Goal: Task Accomplishment & Management: Complete application form

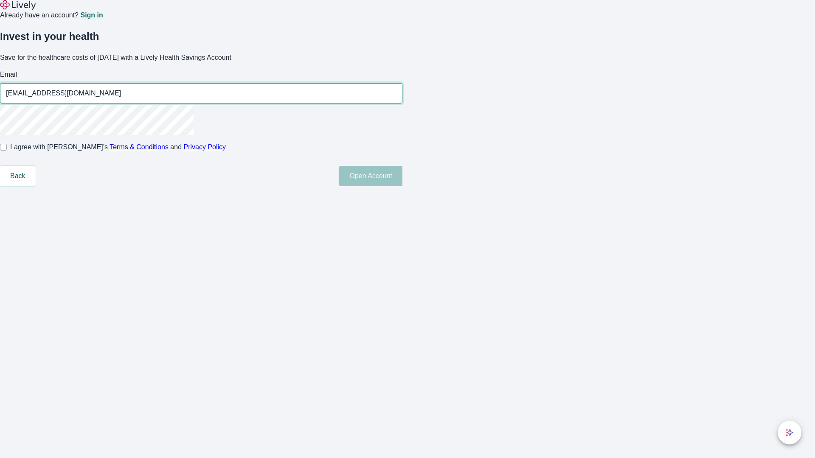
type input "[EMAIL_ADDRESS][DOMAIN_NAME]"
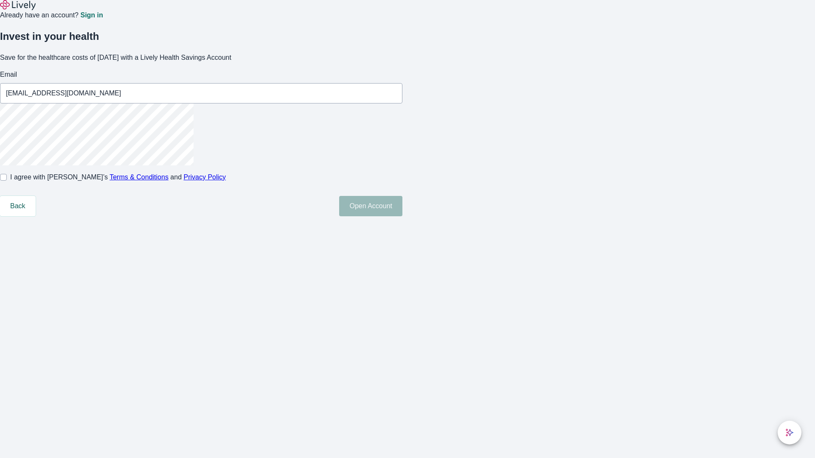
click at [7, 181] on input "I agree with Lively’s Terms & Conditions and Privacy Policy" at bounding box center [3, 177] width 7 height 7
checkbox input "true"
click at [402, 216] on button "Open Account" at bounding box center [370, 206] width 63 height 20
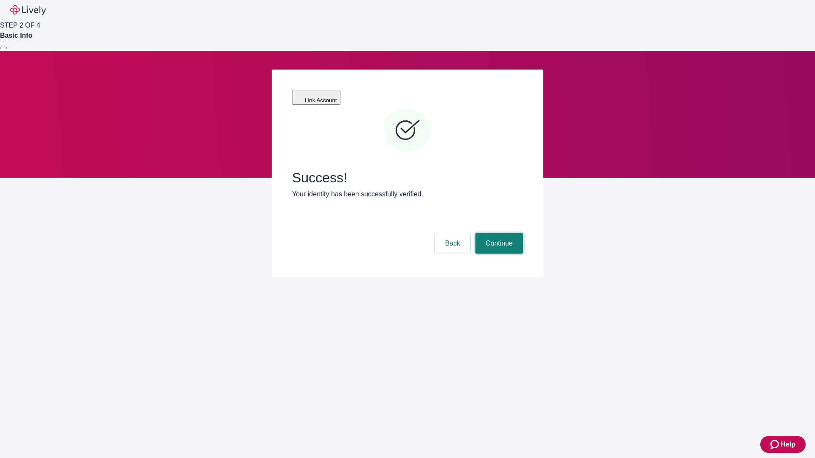
click at [498, 233] on button "Continue" at bounding box center [499, 243] width 48 height 20
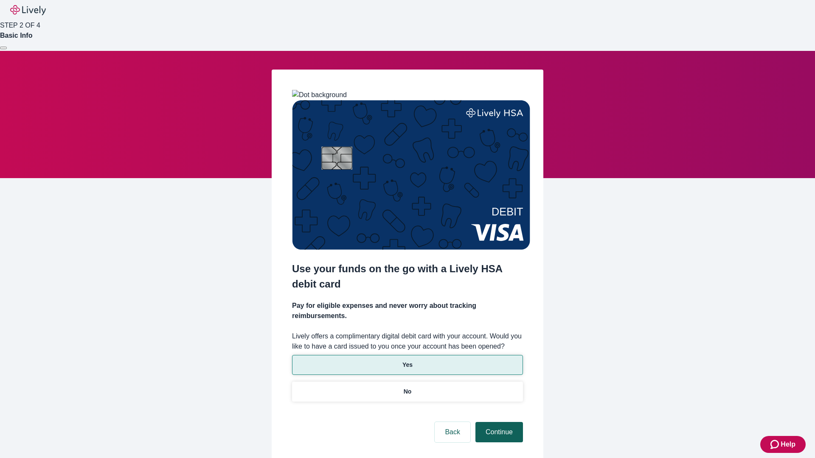
click at [407, 361] on p "Yes" at bounding box center [407, 365] width 10 height 9
click at [498, 422] on button "Continue" at bounding box center [499, 432] width 48 height 20
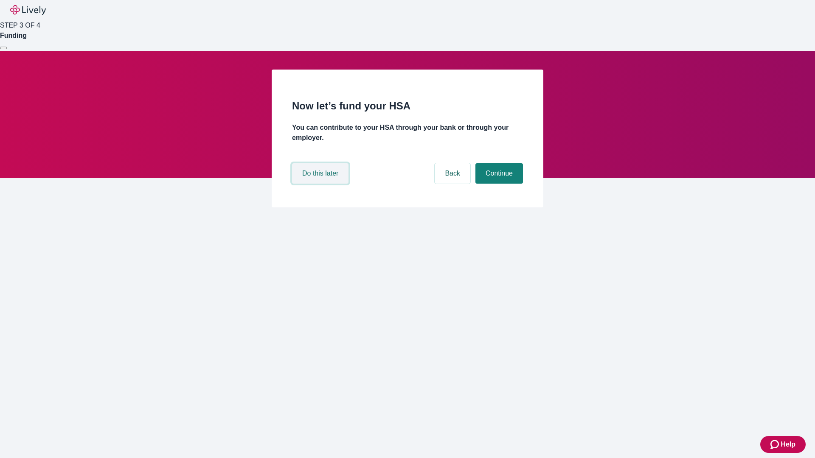
click at [321, 184] on button "Do this later" at bounding box center [320, 173] width 56 height 20
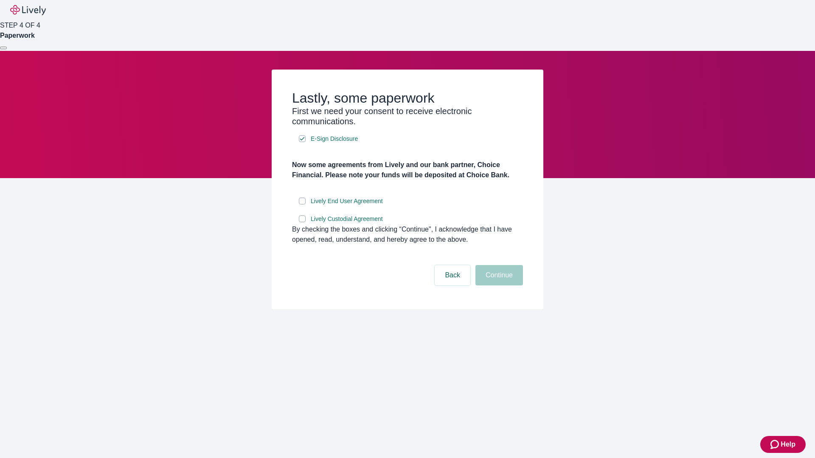
click at [302, 205] on input "Lively End User Agreement" at bounding box center [302, 201] width 7 height 7
checkbox input "true"
click at [302, 222] on input "Lively Custodial Agreement" at bounding box center [302, 219] width 7 height 7
checkbox input "true"
click at [498, 286] on button "Continue" at bounding box center [499, 275] width 48 height 20
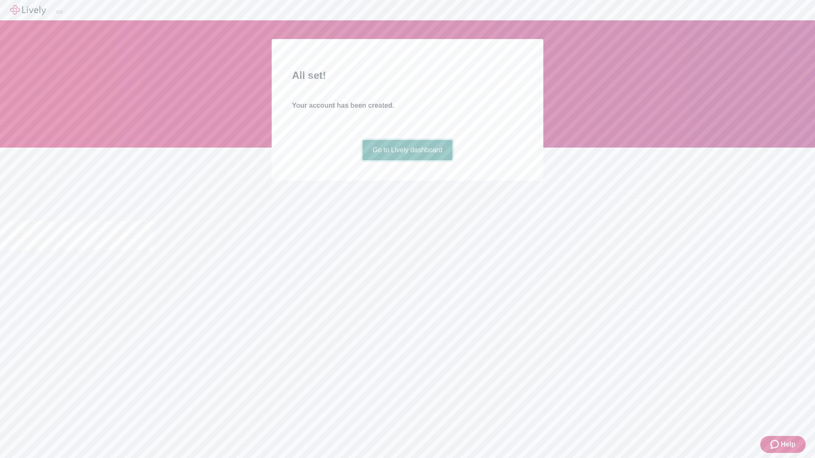
click at [407, 160] on link "Go to Lively dashboard" at bounding box center [407, 150] width 90 height 20
